Goal: Obtain resource: Download file/media

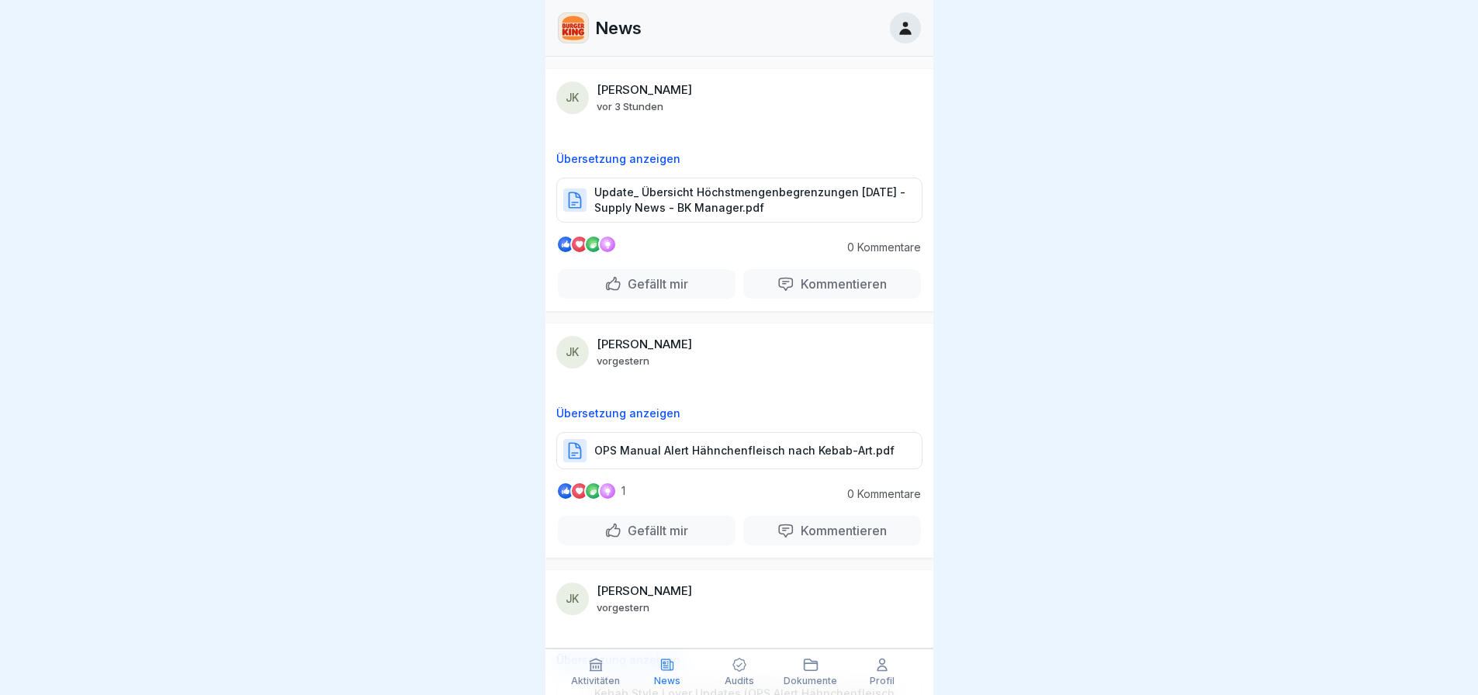
click at [753, 454] on p "OPS Manual Alert Hähnchenfleisch nach Kebab-Art.pdf" at bounding box center [744, 451] width 300 height 16
click at [692, 203] on p "Update_ Übersicht Höchstmengenbegrenzungen [DATE] - Supply News - BK Manager.pdf" at bounding box center [750, 200] width 312 height 31
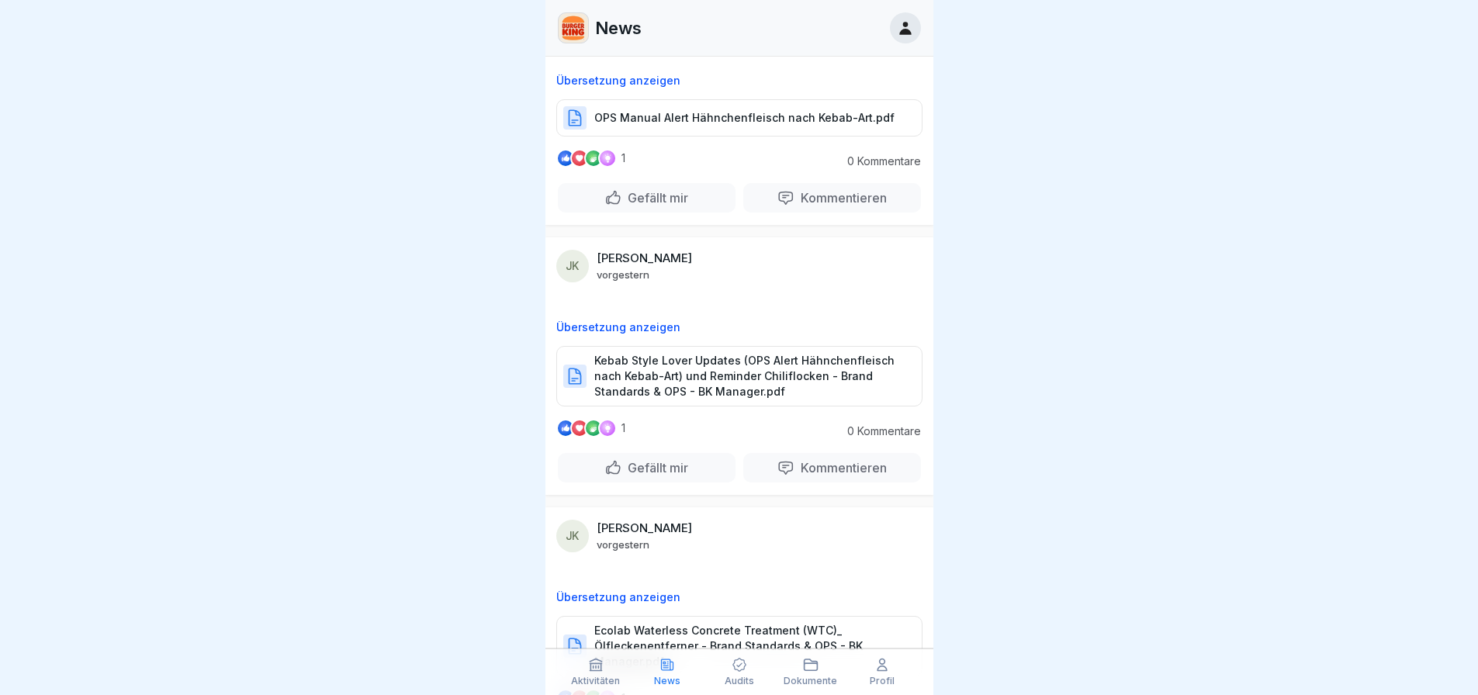
scroll to position [388, 0]
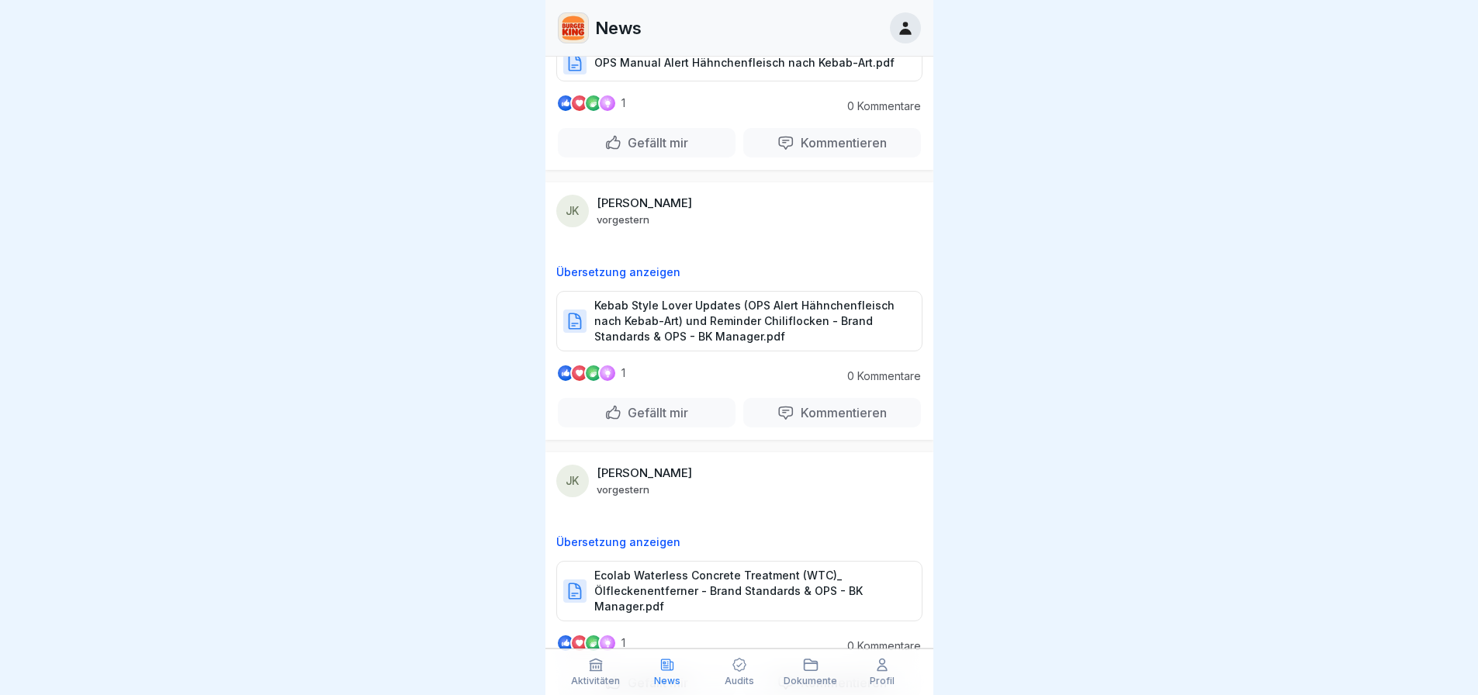
click at [713, 331] on p "Kebab Style Lover Updates (OPS Alert Hähnchenfleisch nach Kebab-Art) und Remind…" at bounding box center [750, 321] width 312 height 47
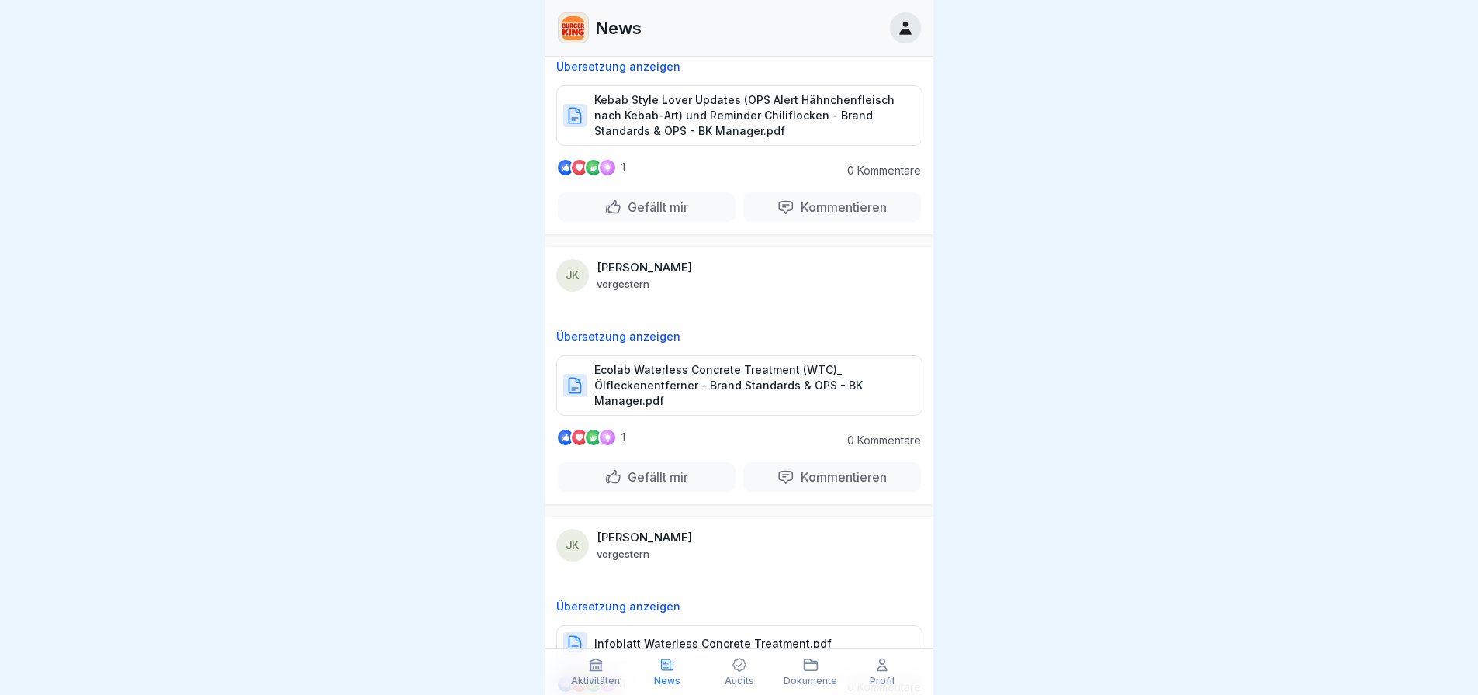
scroll to position [646, 0]
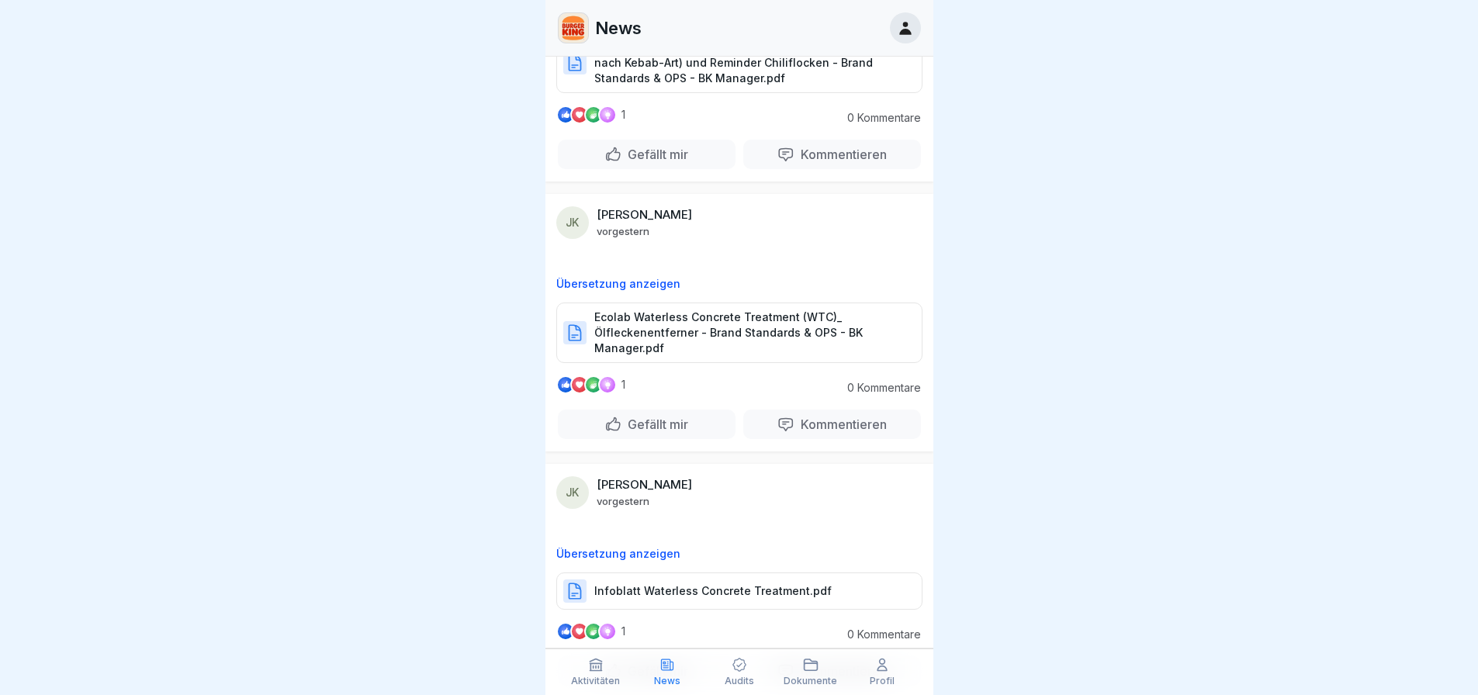
click at [776, 324] on p "Ecolab Waterless Concrete Treatment (WTC)_ Ölfleckenentferner - Brand Standards…" at bounding box center [750, 333] width 312 height 47
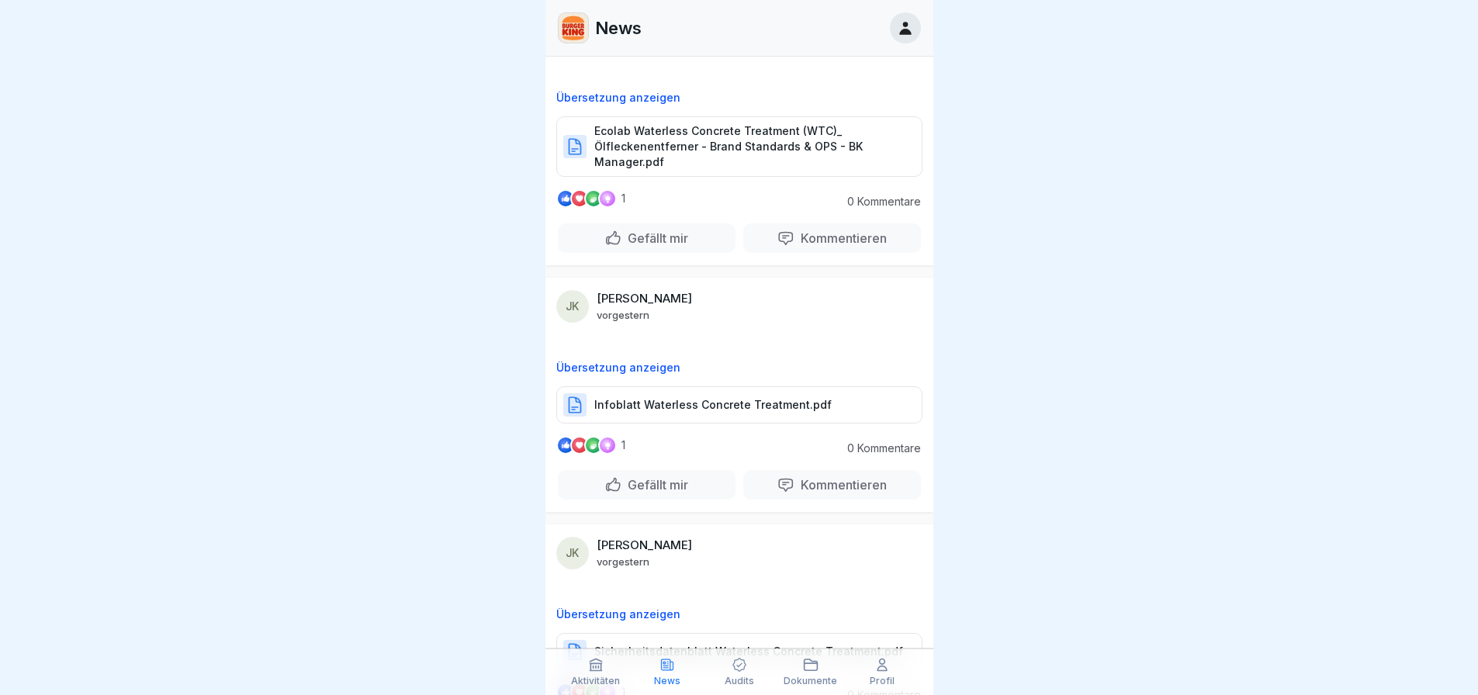
scroll to position [906, 0]
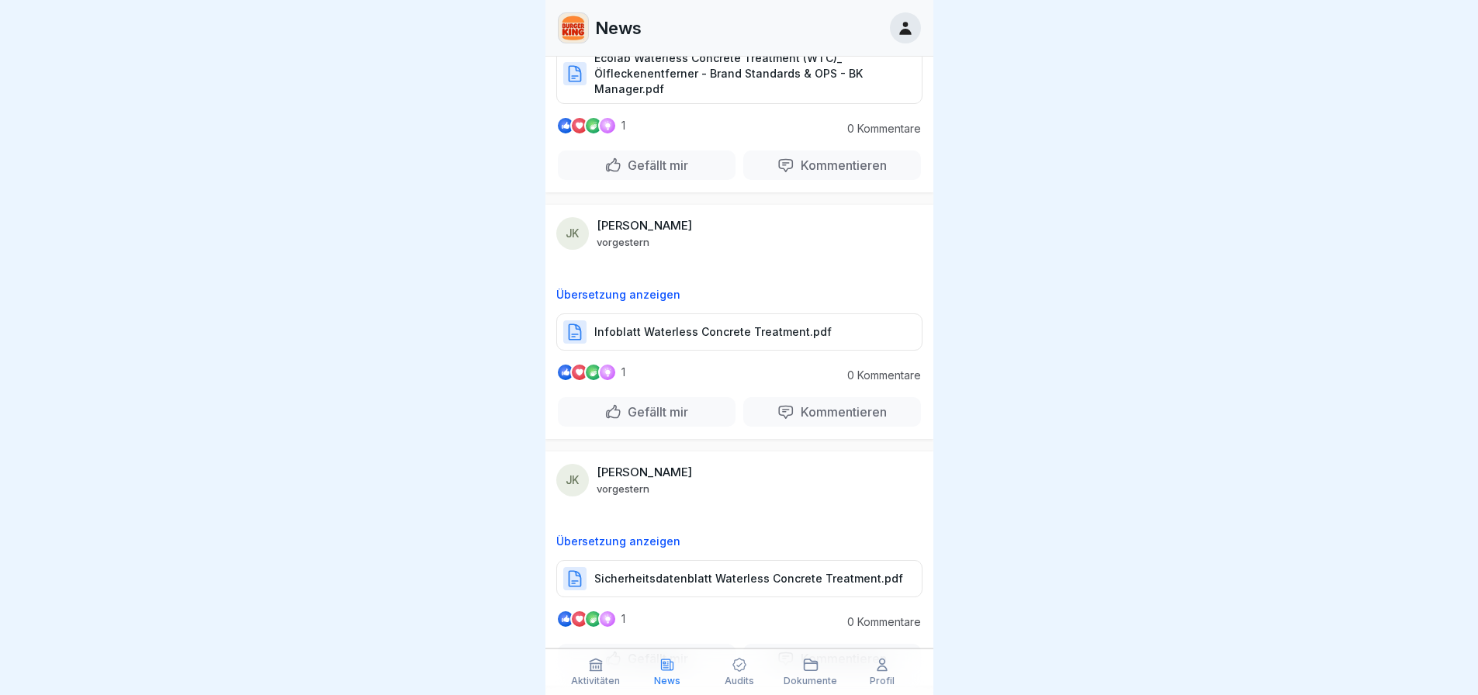
click at [712, 331] on p "Infoblatt Waterless Concrete Treatment.pdf" at bounding box center [712, 332] width 237 height 16
click at [669, 583] on p "Sicherheitsdatenblatt Waterless Concrete Treatment.pdf" at bounding box center [748, 579] width 309 height 16
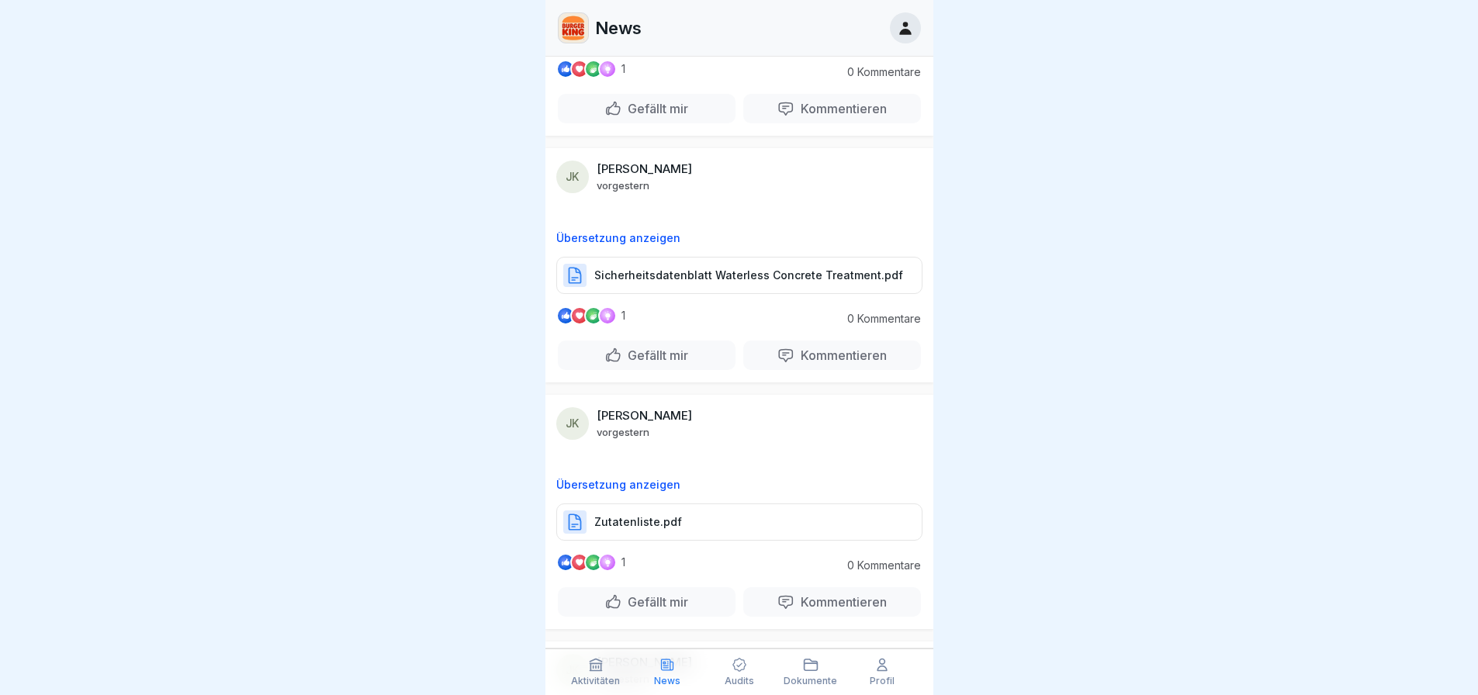
scroll to position [1422, 0]
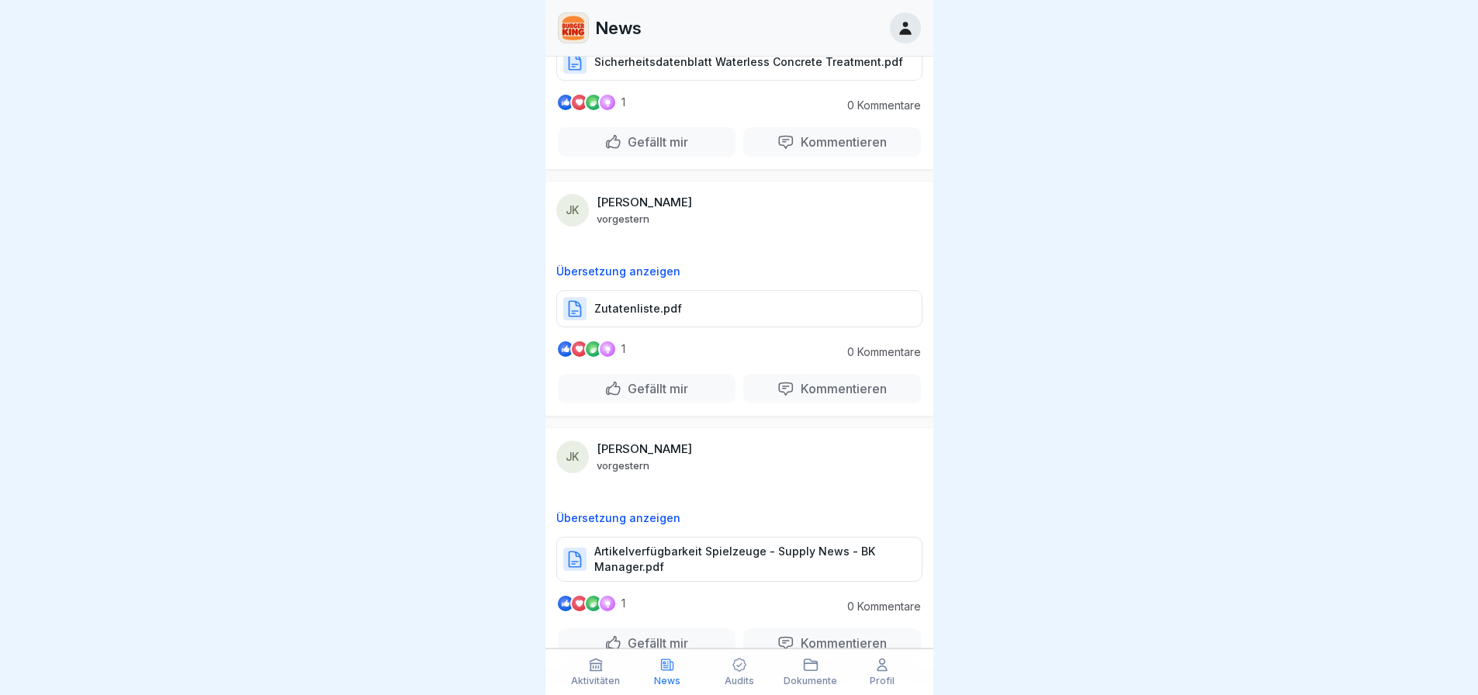
click at [742, 305] on div "Zutatenliste.pdf" at bounding box center [739, 308] width 366 height 37
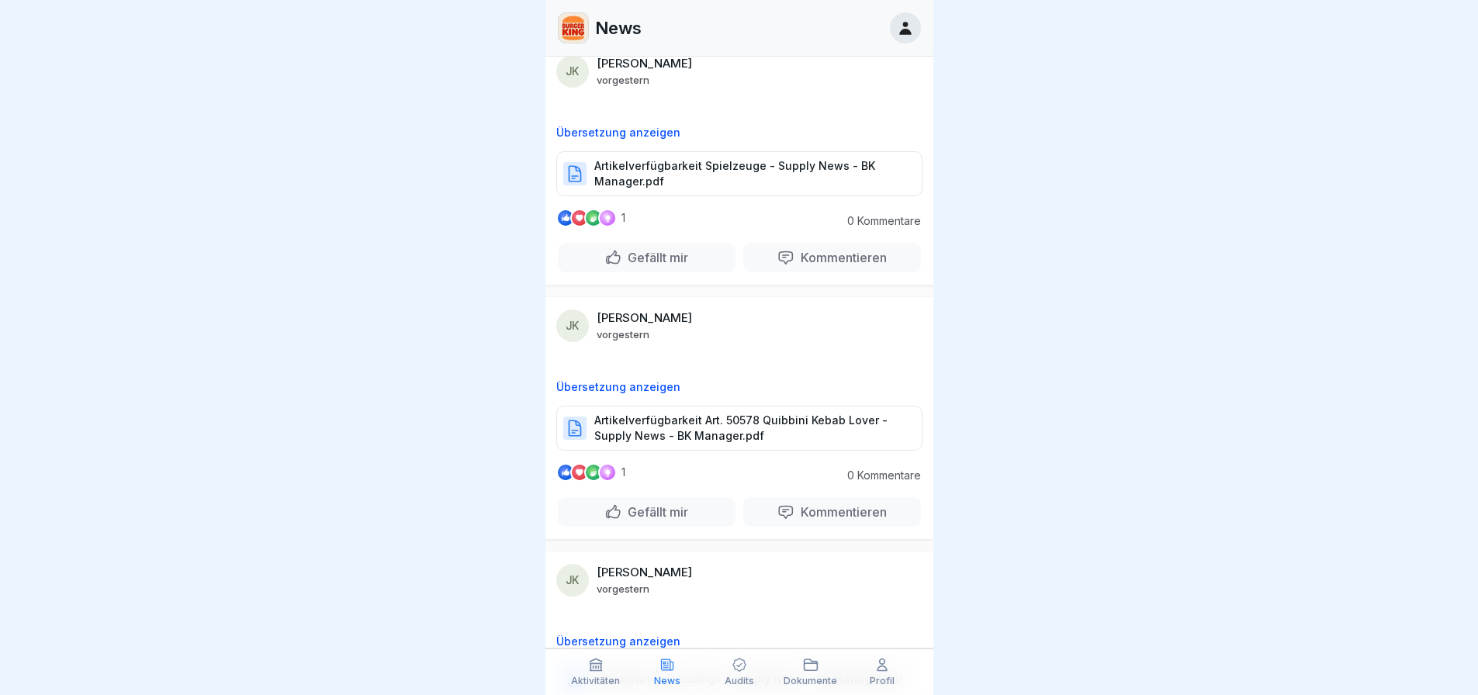
scroll to position [1810, 0]
click at [826, 406] on div "Artikelverfügbarkeit Art. 50578 Quibbini Kebab Lover - Supply News - BK Manager…" at bounding box center [739, 426] width 366 height 45
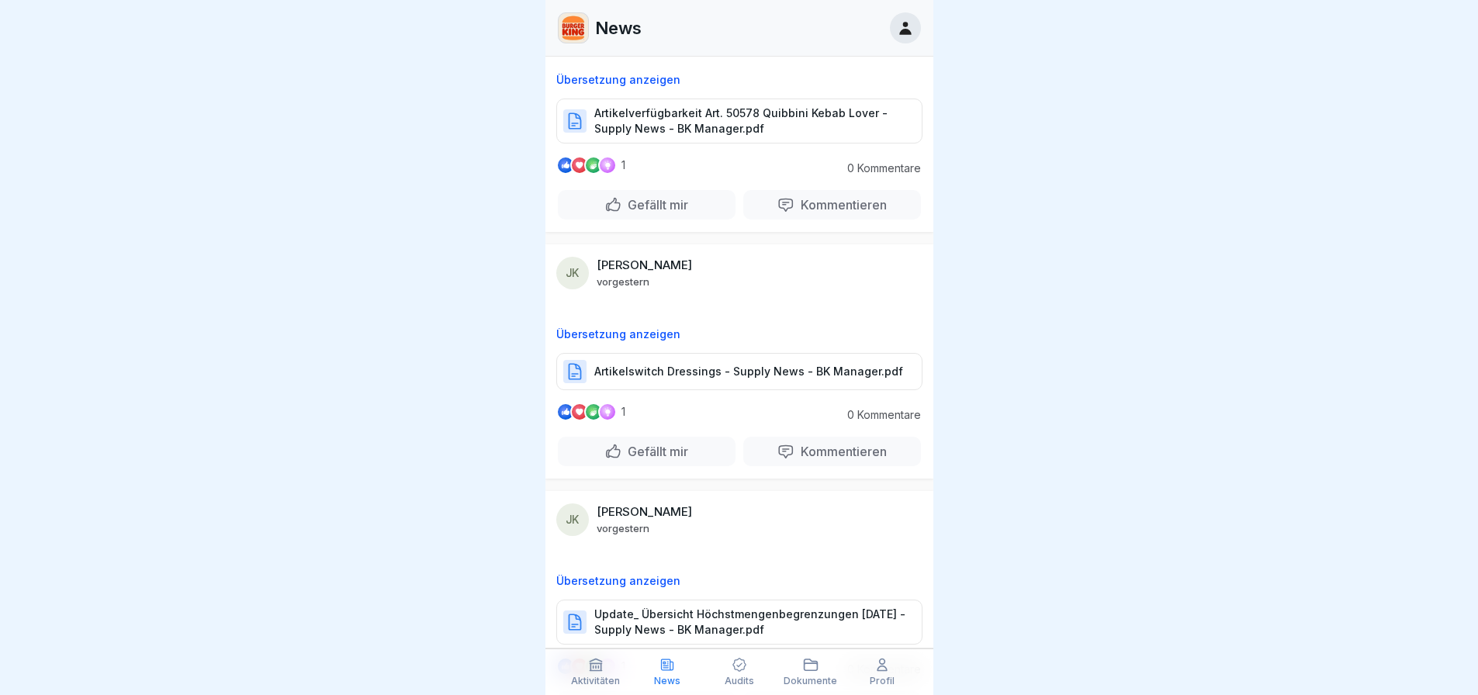
scroll to position [2126, 0]
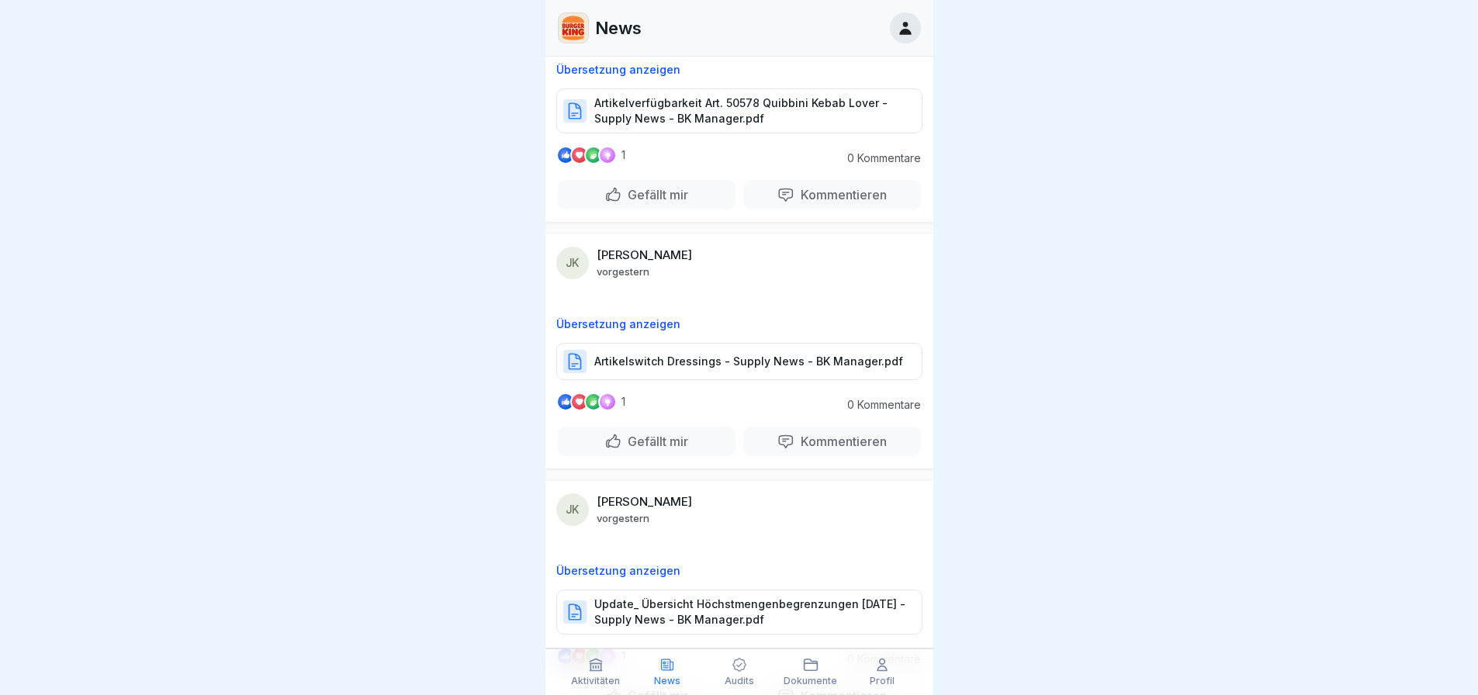
click at [715, 352] on div "Artikelswitch Dressings - Supply News - BK Manager.pdf" at bounding box center [739, 361] width 366 height 37
click at [730, 612] on p "Update_ Übersicht Höchstmengenbegrenzungen [DATE] - Supply News - BK Manager.pdf" at bounding box center [750, 612] width 312 height 31
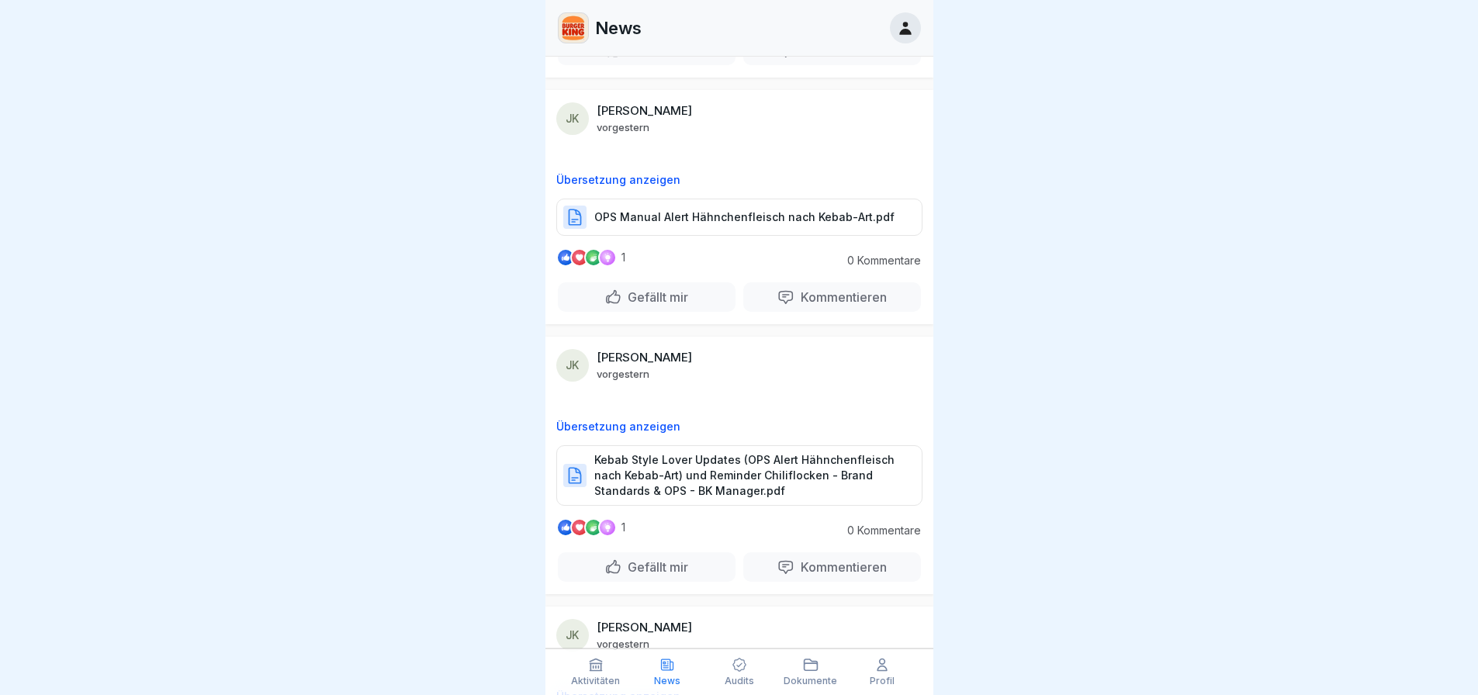
scroll to position [0, 0]
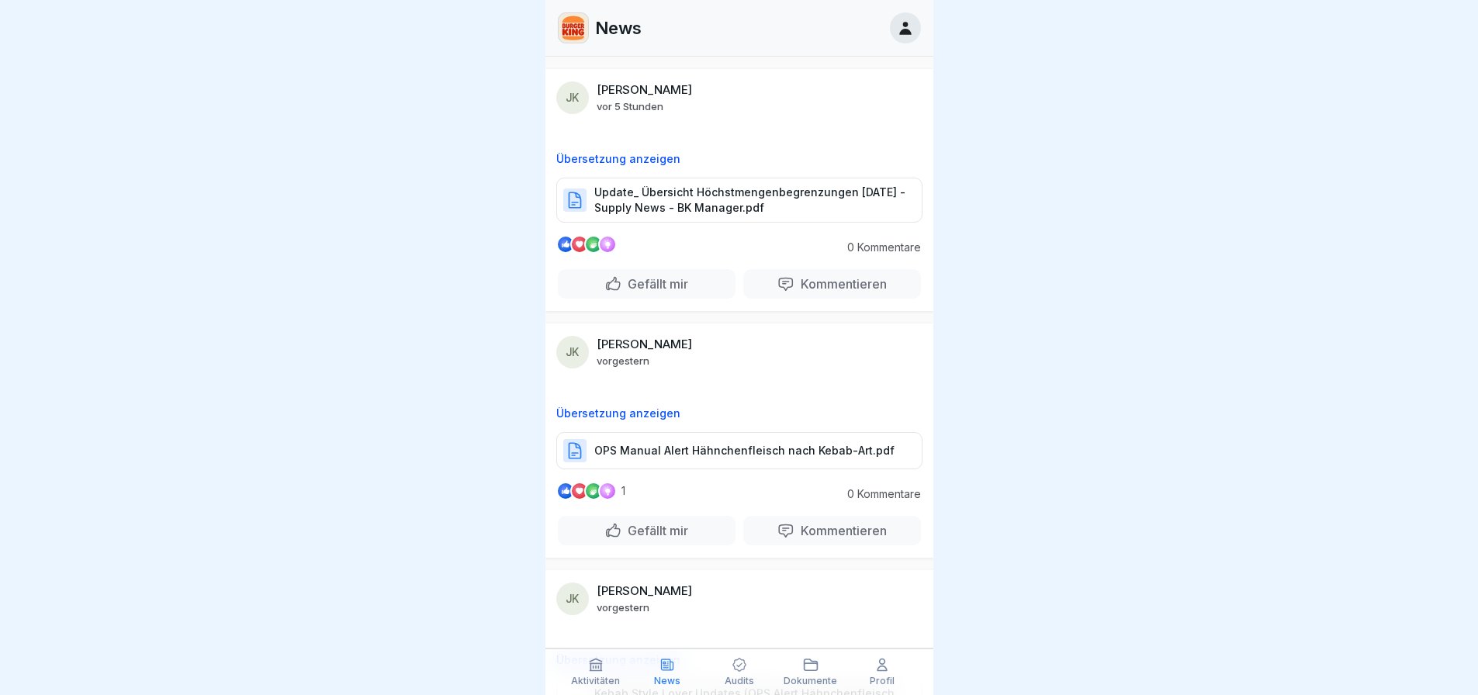
click at [737, 196] on p "Update_ Übersicht Höchstmengenbegrenzungen [DATE] - Supply News - BK Manager.pdf" at bounding box center [750, 200] width 312 height 31
click at [710, 206] on p "Update_ Übersicht Höchstmengenbegrenzungen [DATE] - Supply News - BK Manager.pdf" at bounding box center [750, 200] width 312 height 31
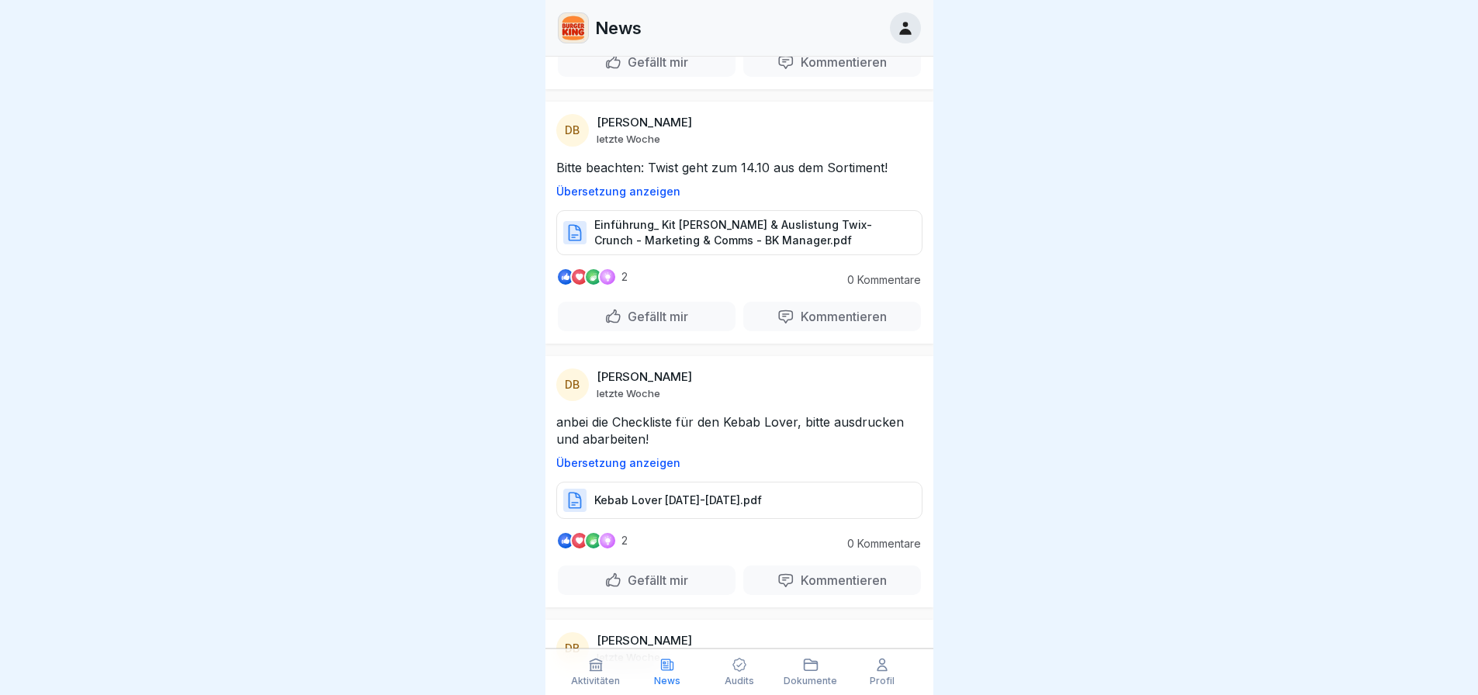
scroll to position [5303, 0]
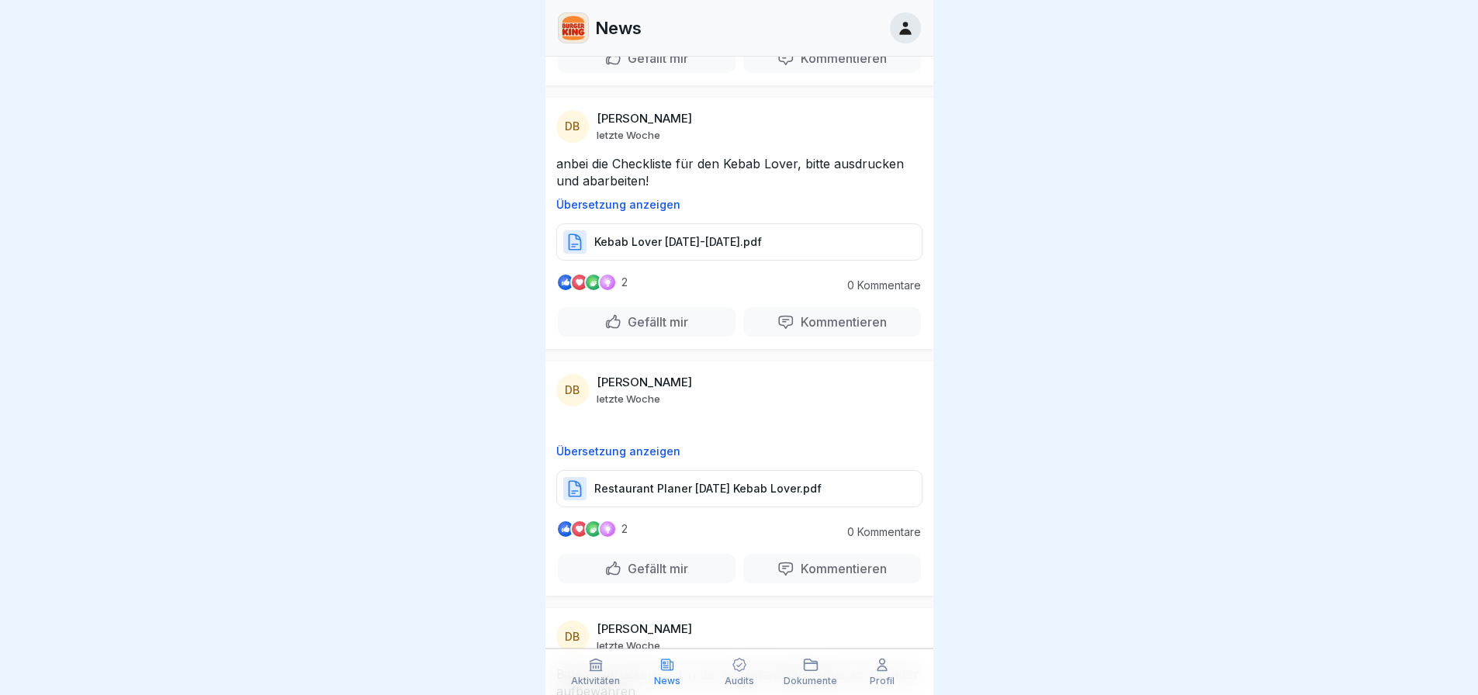
click at [666, 494] on p "Restaurant Planer [DATE] Kebab Lover.pdf" at bounding box center [707, 489] width 227 height 16
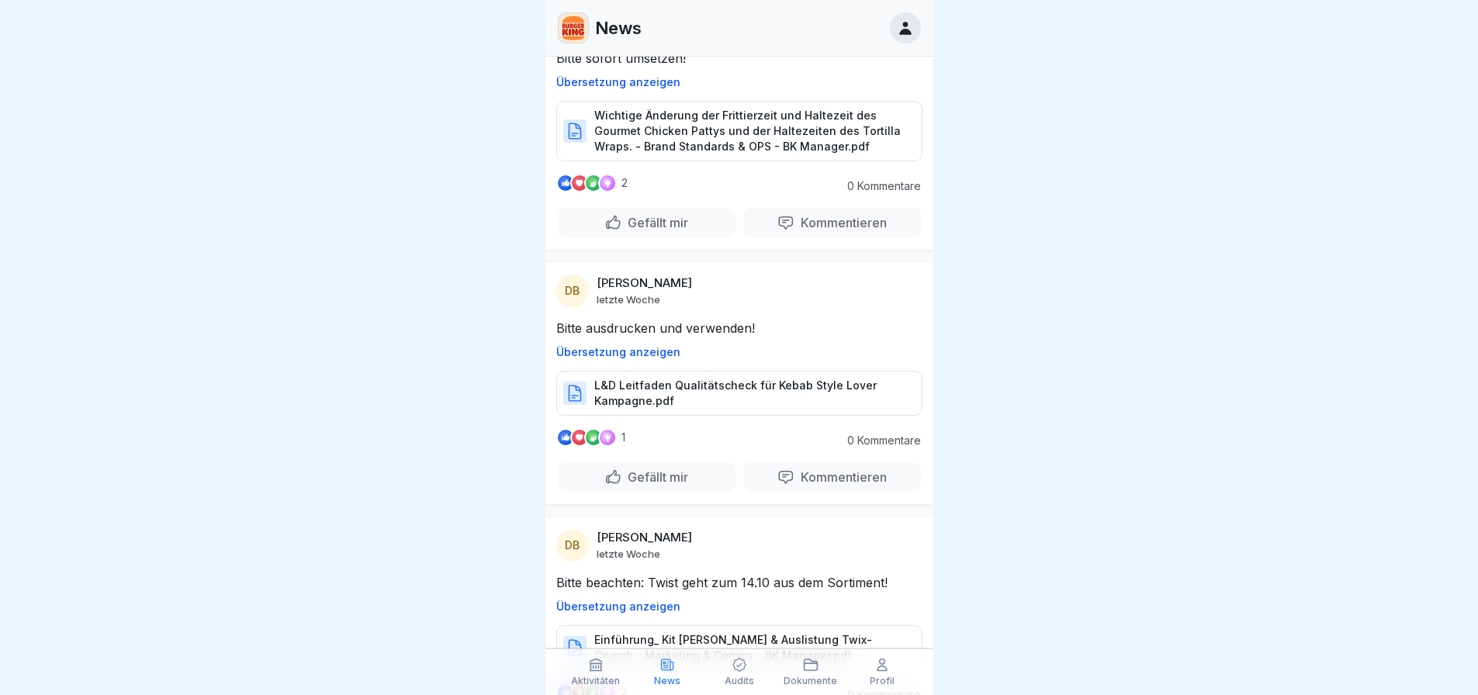
scroll to position [5044, 0]
